Goal: Obtain resource: Obtain resource

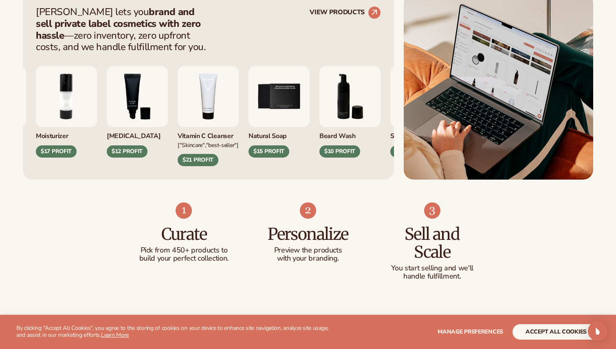
scroll to position [346, 0]
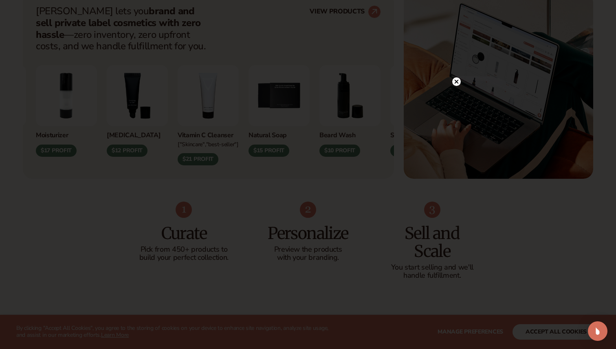
click at [456, 83] on icon at bounding box center [457, 82] width 4 height 4
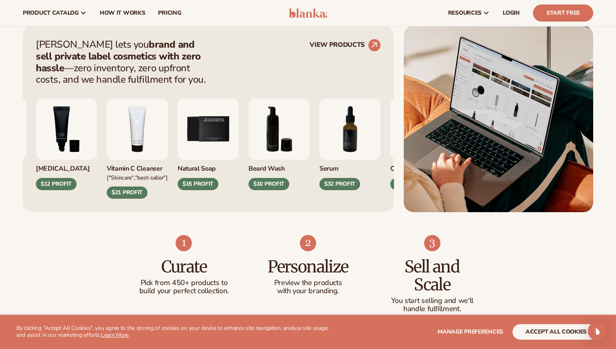
scroll to position [312, 0]
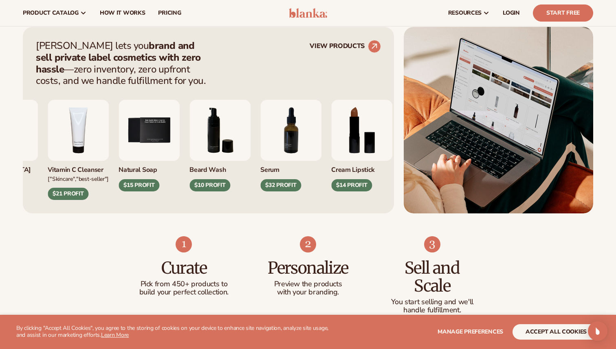
click at [277, 131] on img "7 / 9" at bounding box center [290, 130] width 61 height 61
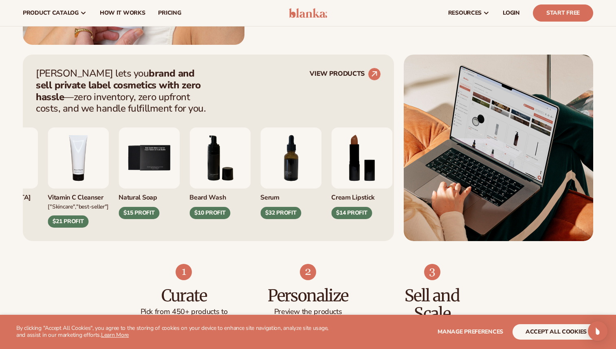
scroll to position [222, 0]
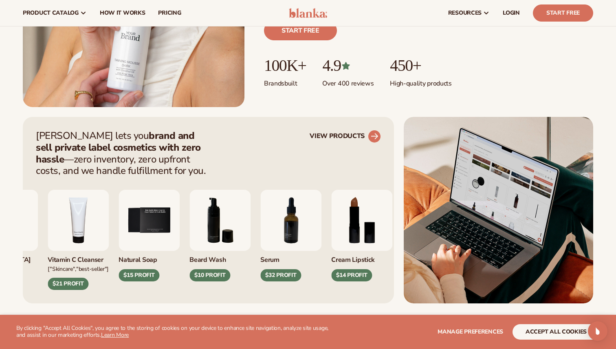
click at [355, 137] on link "VIEW PRODUCTS" at bounding box center [345, 136] width 71 height 13
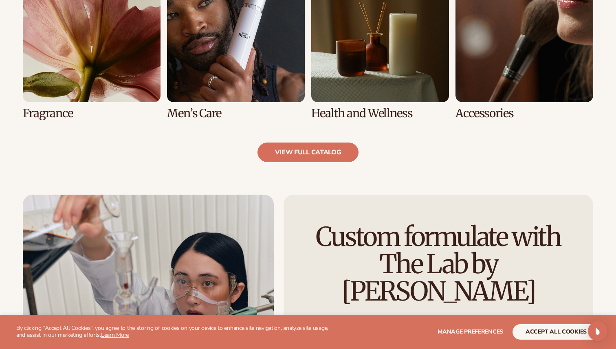
scroll to position [820, 0]
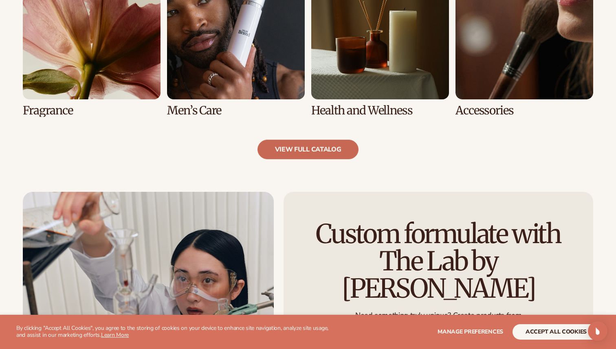
click at [302, 151] on link "view full catalog" at bounding box center [308, 150] width 101 height 20
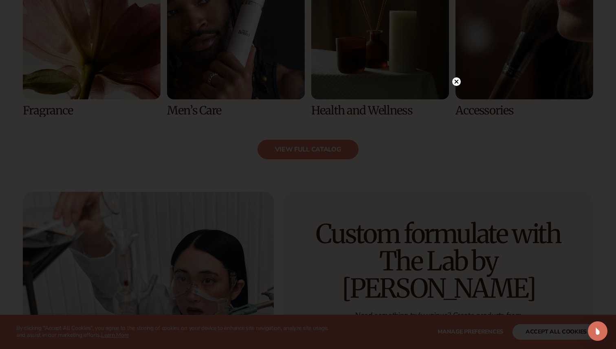
click at [454, 82] on circle at bounding box center [456, 81] width 9 height 9
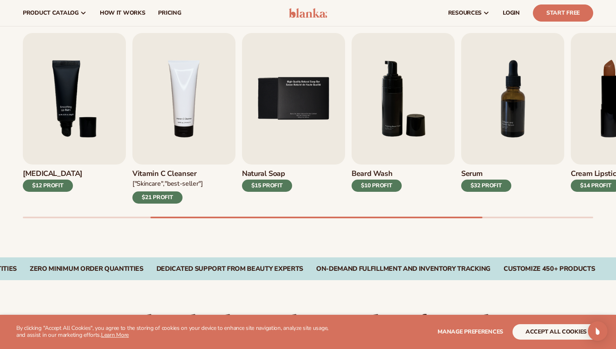
scroll to position [251, 0]
